Goal: Transaction & Acquisition: Book appointment/travel/reservation

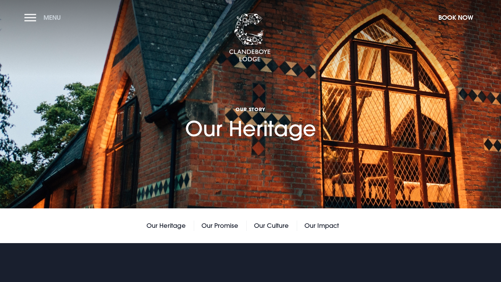
click at [32, 18] on button "Menu" at bounding box center [44, 17] width 40 height 15
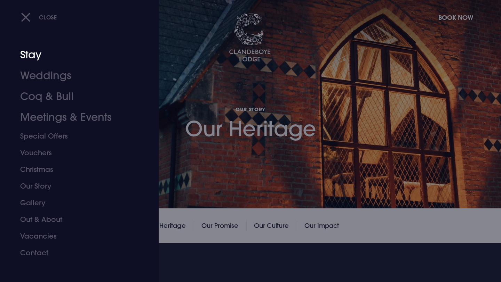
click at [33, 57] on link "Stay" at bounding box center [75, 54] width 110 height 21
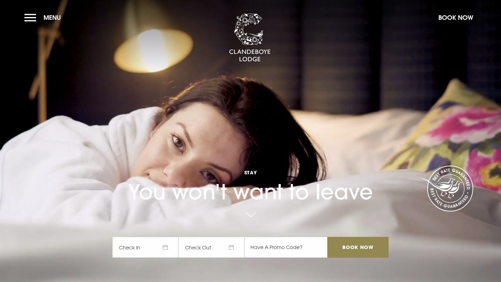
click at [140, 242] on span "Check In" at bounding box center [145, 247] width 66 height 21
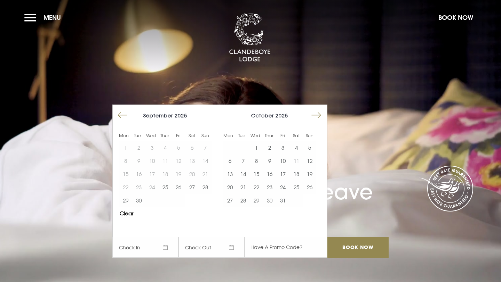
click at [316, 115] on button "Move forward to switch to the next month." at bounding box center [315, 115] width 13 height 13
click at [258, 163] on button "5" at bounding box center [256, 160] width 13 height 13
click at [270, 162] on button "6" at bounding box center [269, 160] width 13 height 13
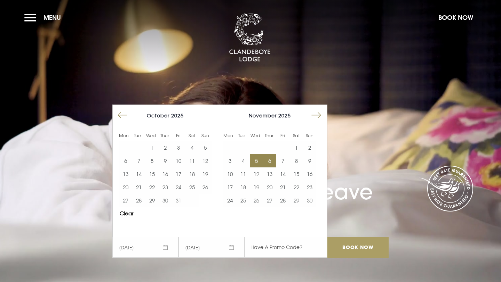
click at [346, 244] on input "Book Now" at bounding box center [357, 247] width 61 height 21
